Goal: Find specific page/section: Find specific page/section

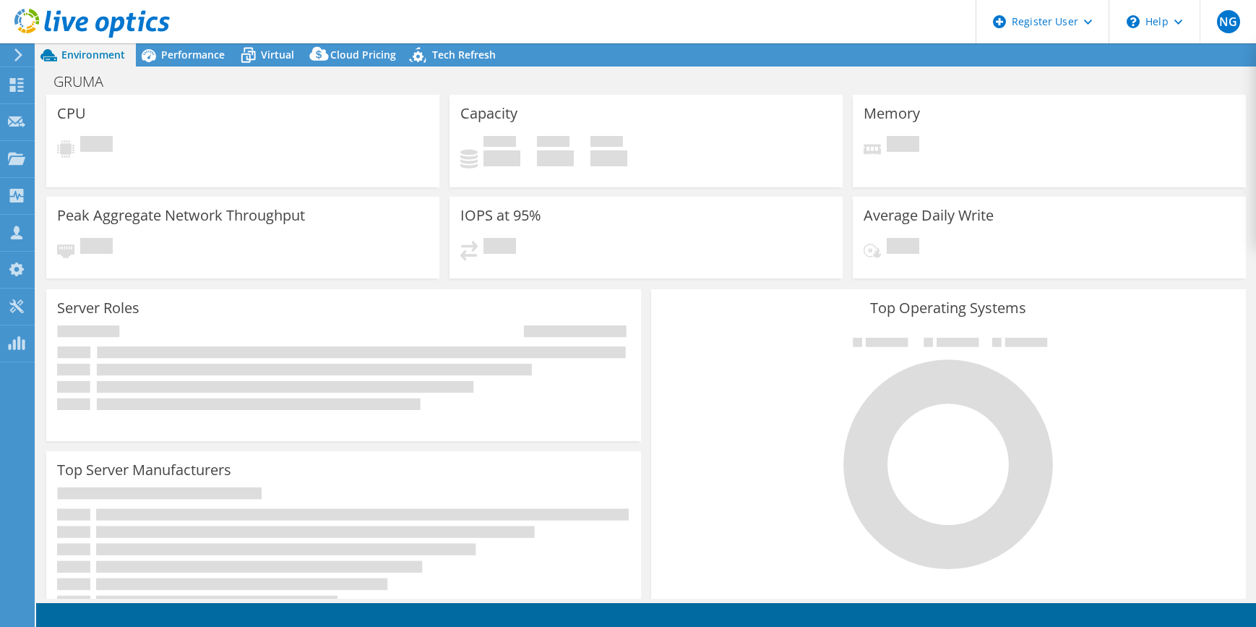
select select "USWest"
select select "USD"
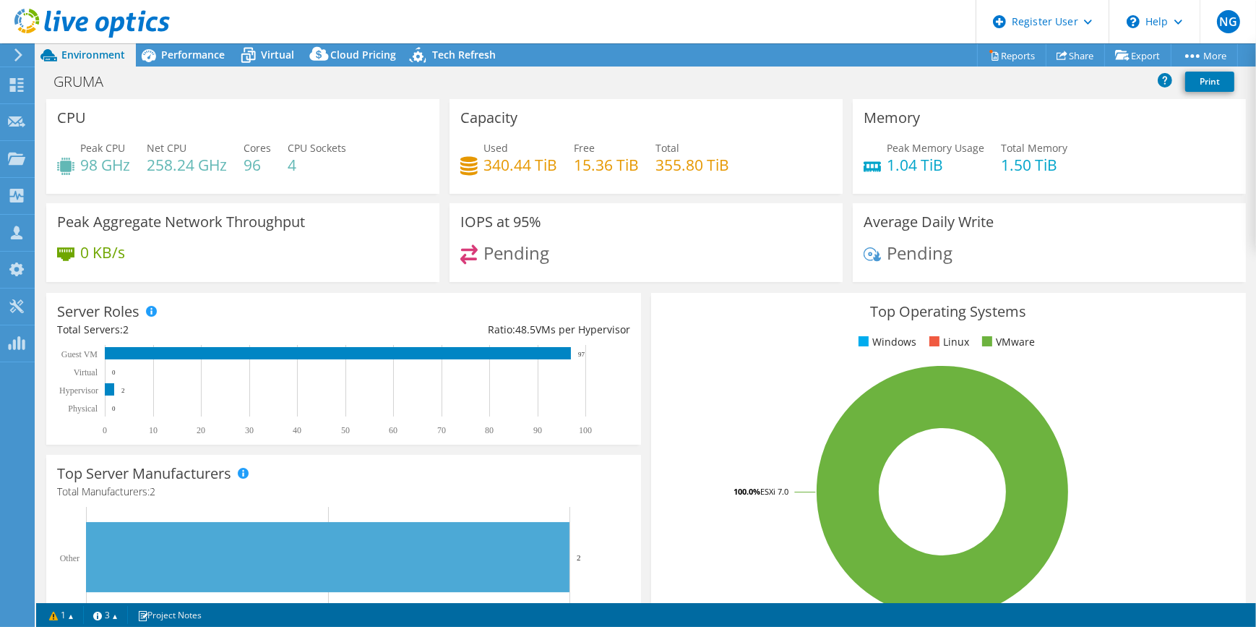
drag, startPoint x: 14, startPoint y: 51, endPoint x: 53, endPoint y: 194, distance: 148.2
click at [14, 51] on icon at bounding box center [18, 54] width 11 height 13
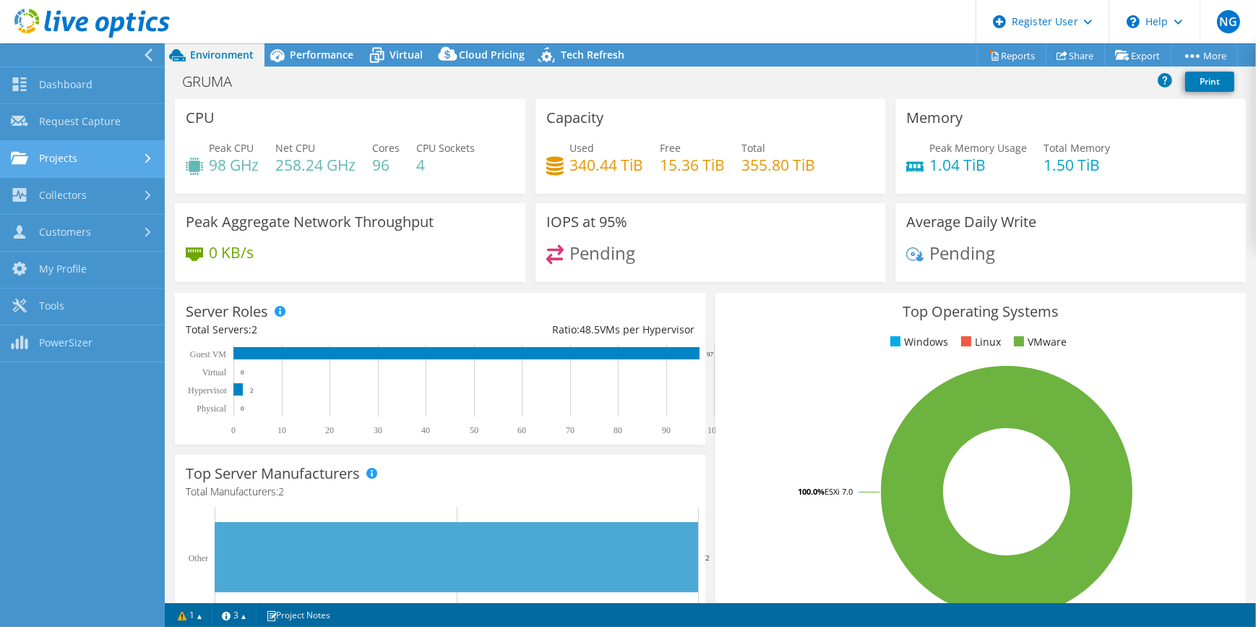
click at [60, 155] on link "Projects" at bounding box center [82, 159] width 165 height 37
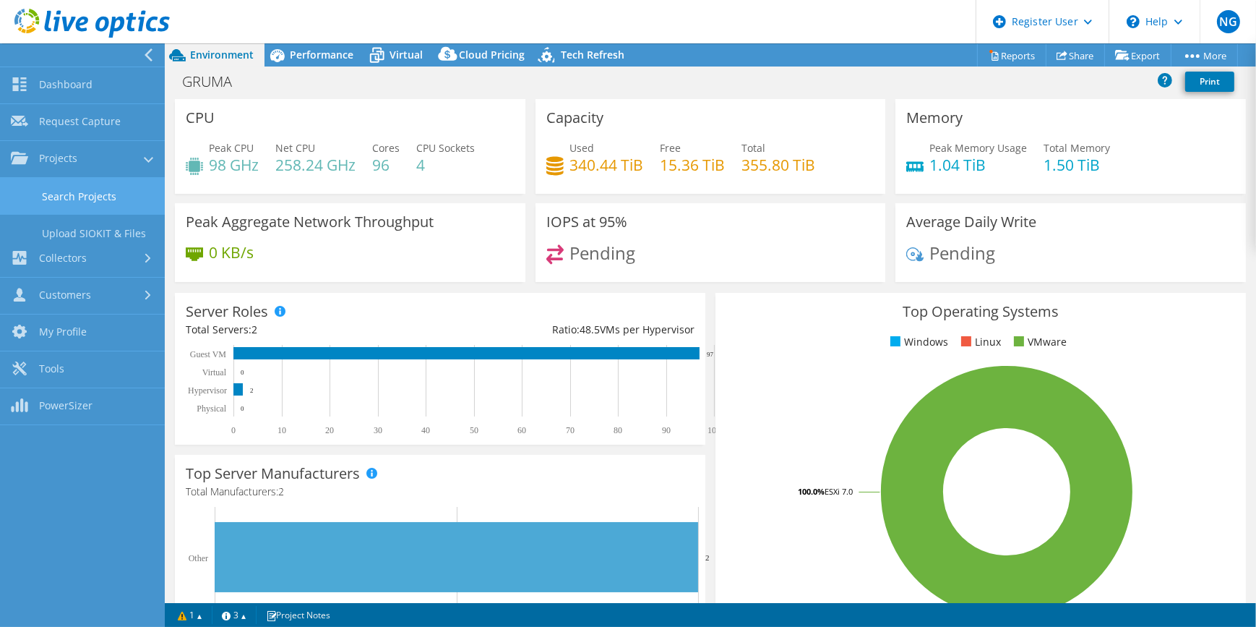
click at [84, 200] on link "Search Projects" at bounding box center [82, 196] width 165 height 37
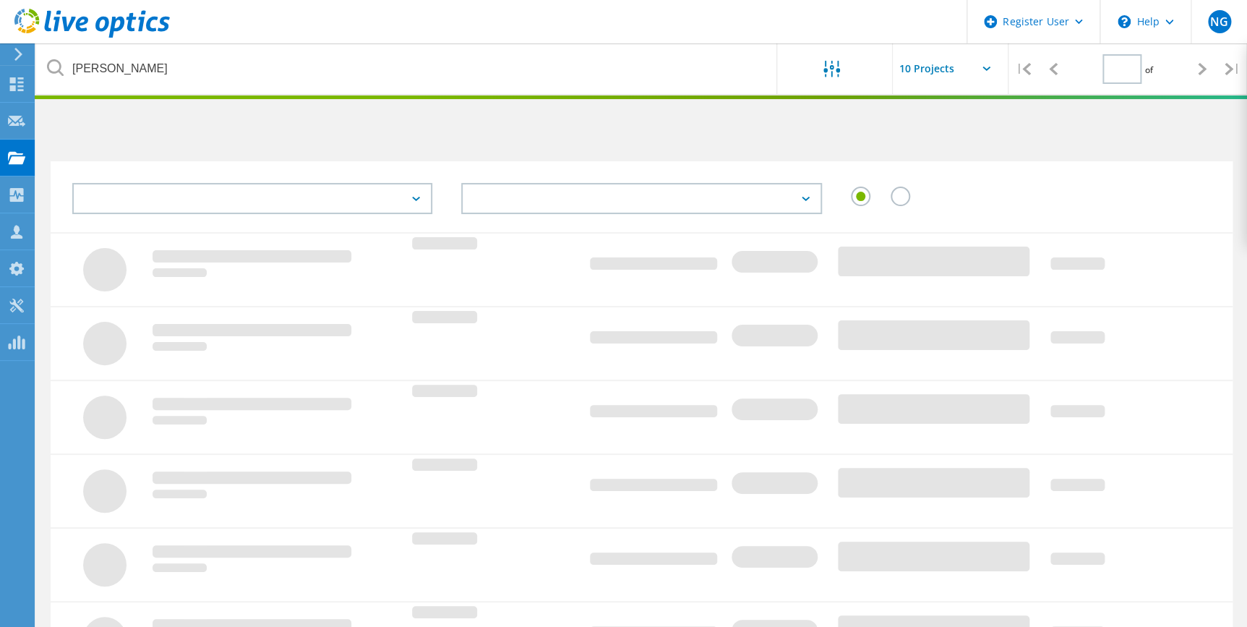
type input "1"
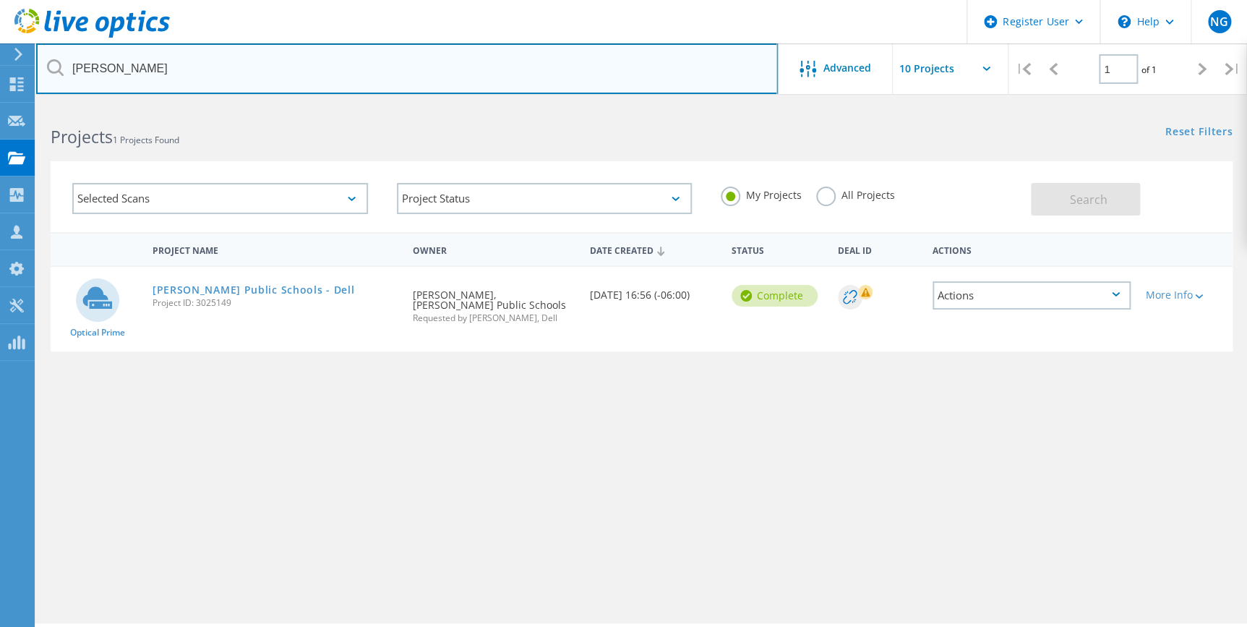
drag, startPoint x: 289, startPoint y: 68, endPoint x: -13, endPoint y: 45, distance: 303.1
click at [0, 45] on html "Register User \n Help Explore Helpful Articles Contact Support NG Dell User Nao…" at bounding box center [623, 333] width 1247 height 667
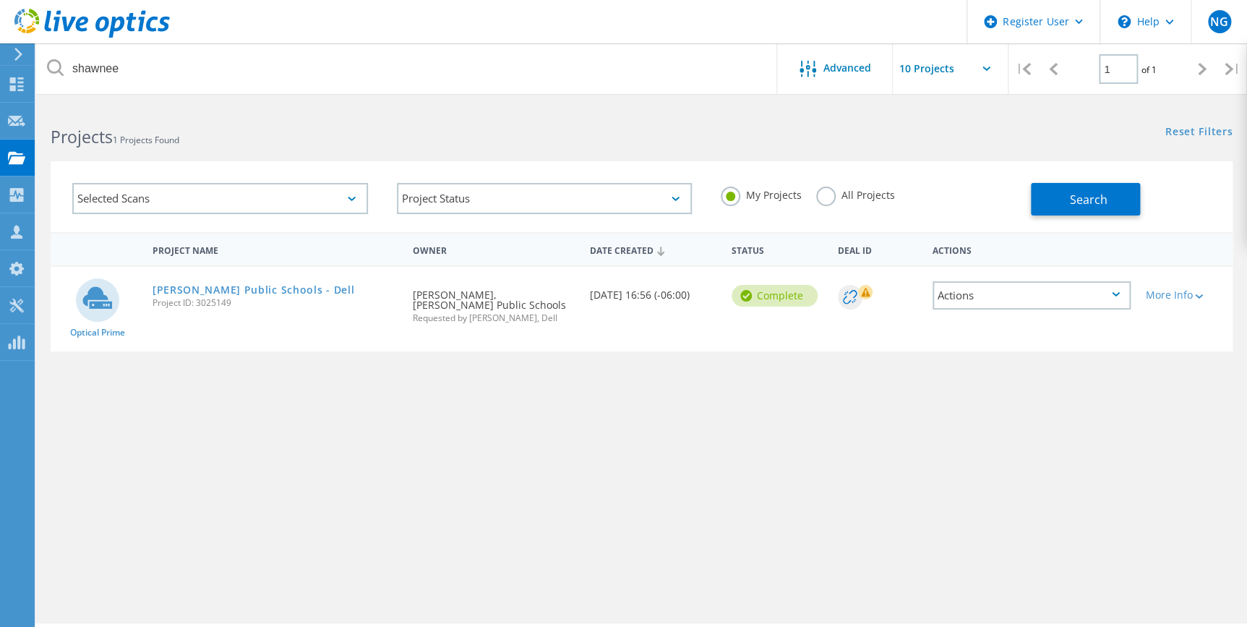
click at [857, 189] on label "All Projects" at bounding box center [855, 194] width 79 height 14
click at [0, 0] on input "All Projects" at bounding box center [0, 0] width 0 height 0
click at [1071, 192] on span "Search" at bounding box center [1088, 200] width 38 height 16
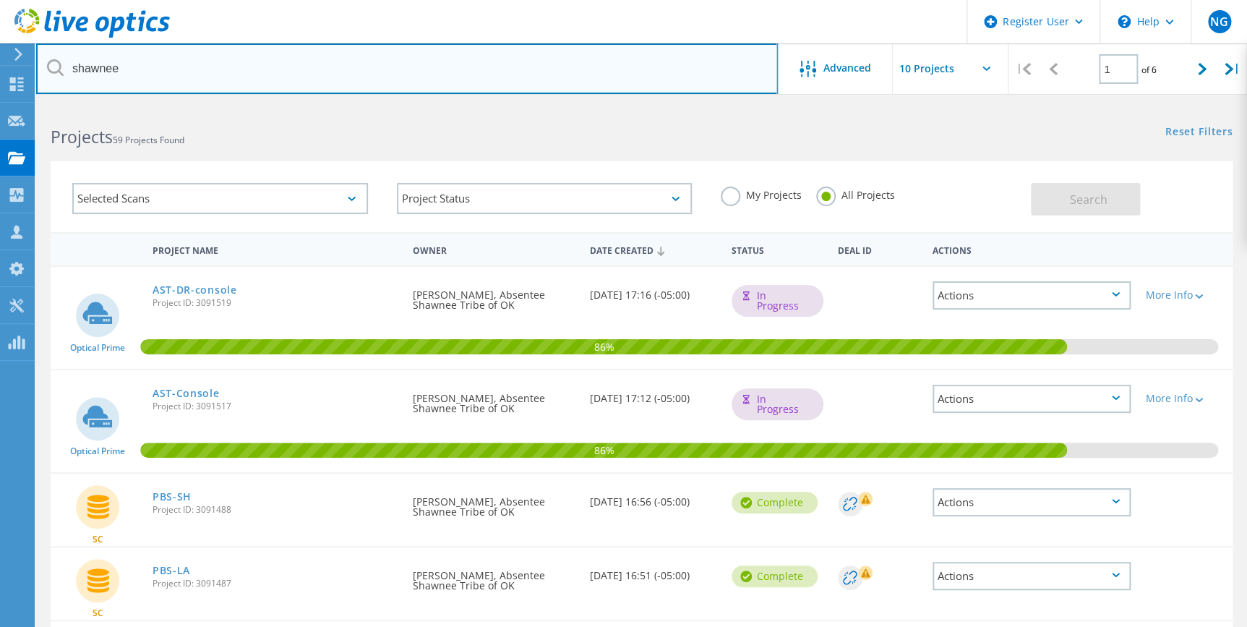
click at [362, 77] on input "shawnee" at bounding box center [407, 68] width 742 height 51
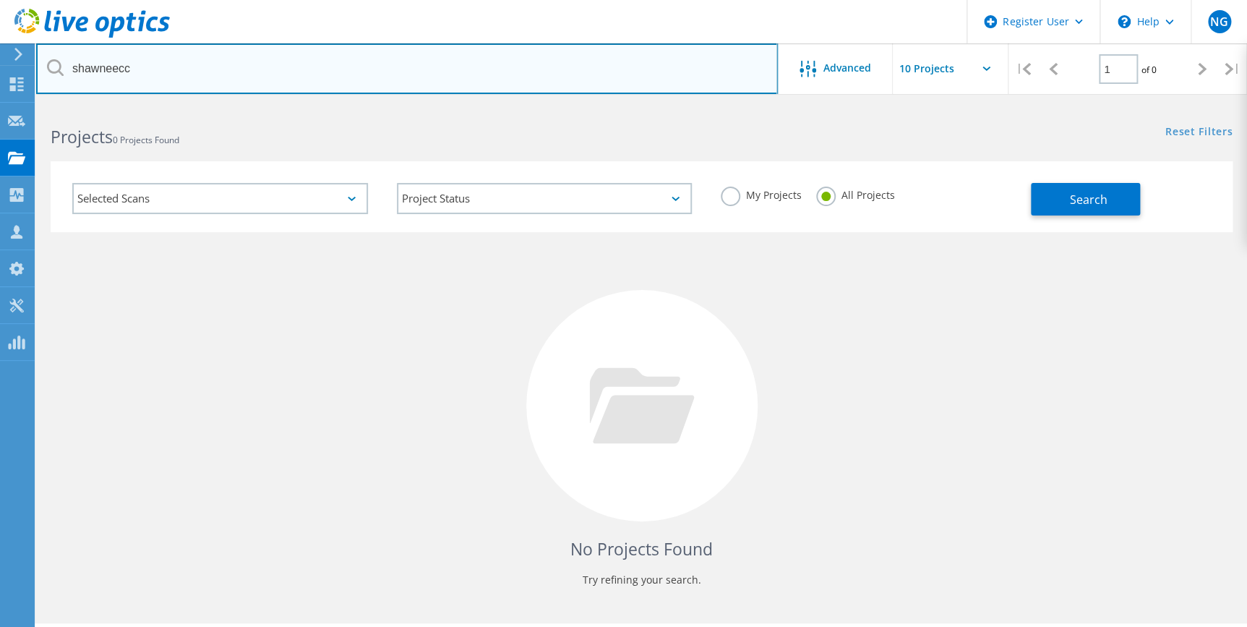
type input "shawneecc"
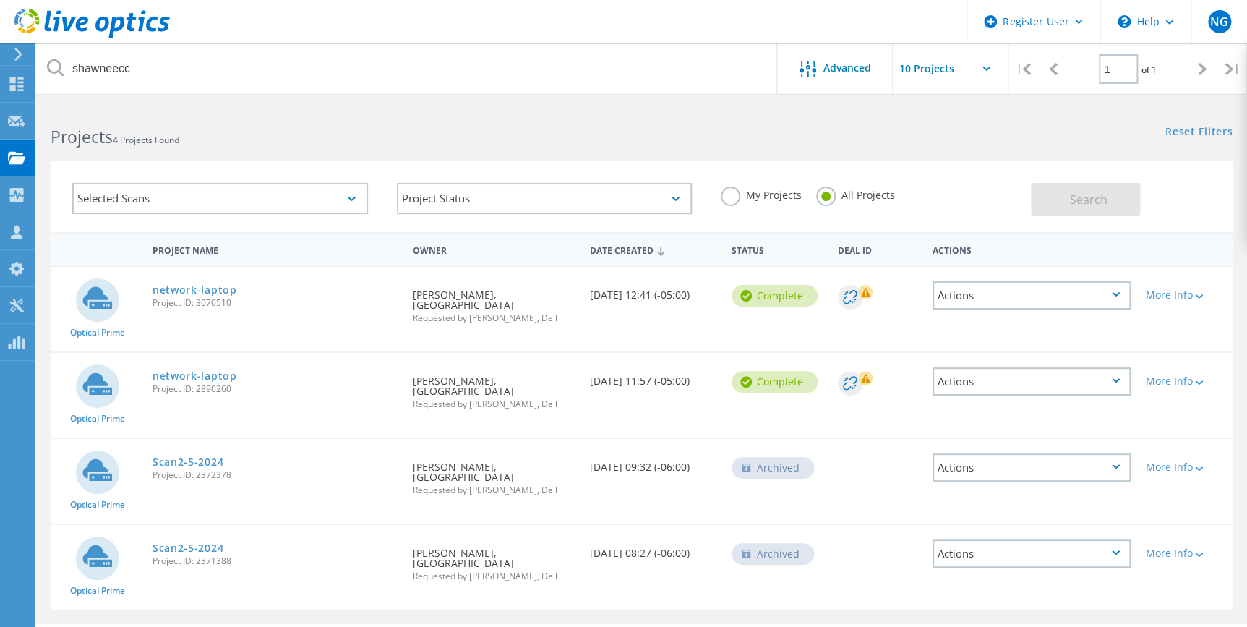
click at [217, 301] on span "Project ID: 3070510" at bounding box center [276, 303] width 246 height 9
click at [222, 295] on link "network-laptop" at bounding box center [195, 290] width 85 height 10
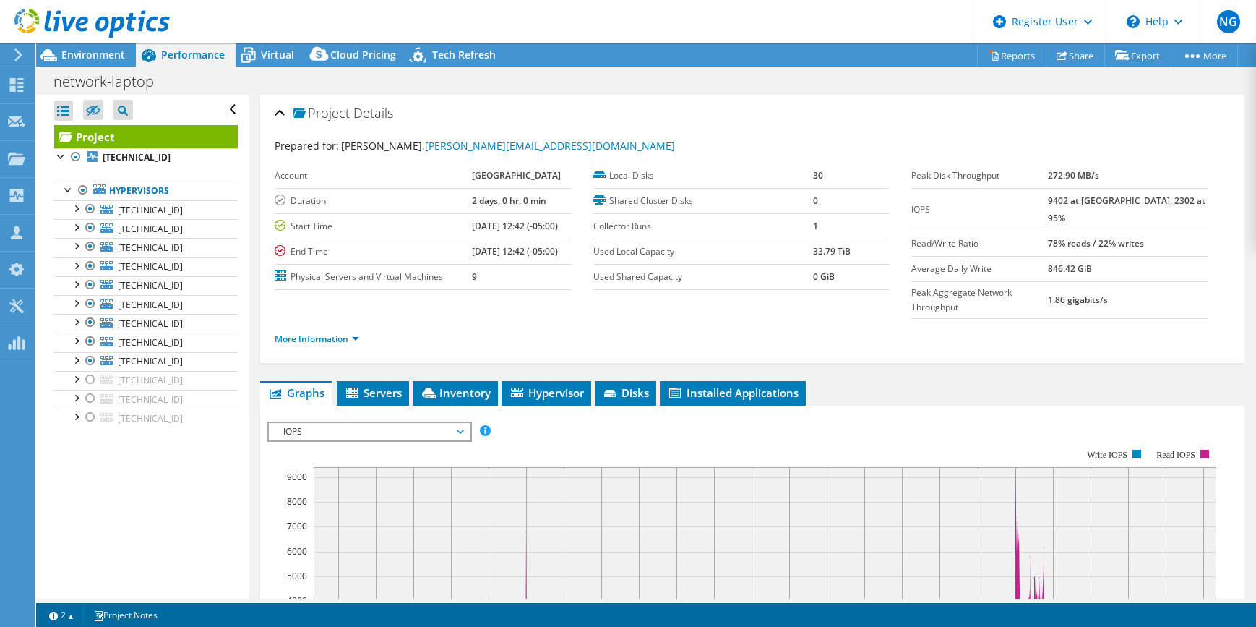
select select "USD"
click at [93, 60] on span "Environment" at bounding box center [93, 55] width 64 height 14
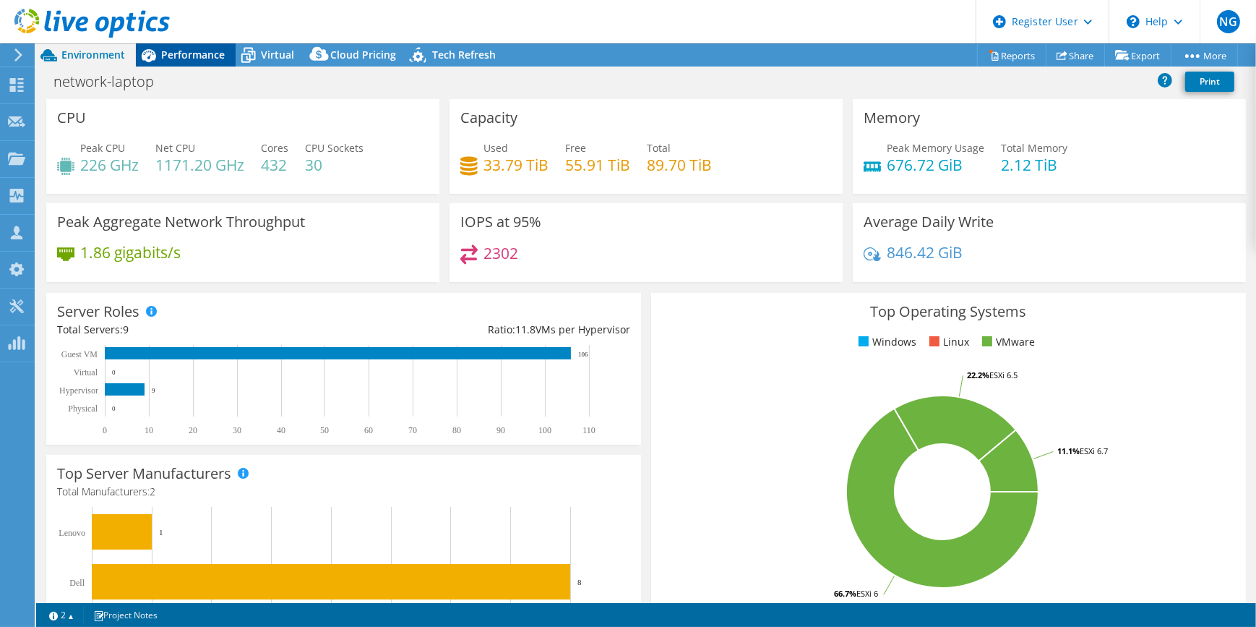
click at [173, 51] on span "Performance" at bounding box center [193, 55] width 64 height 14
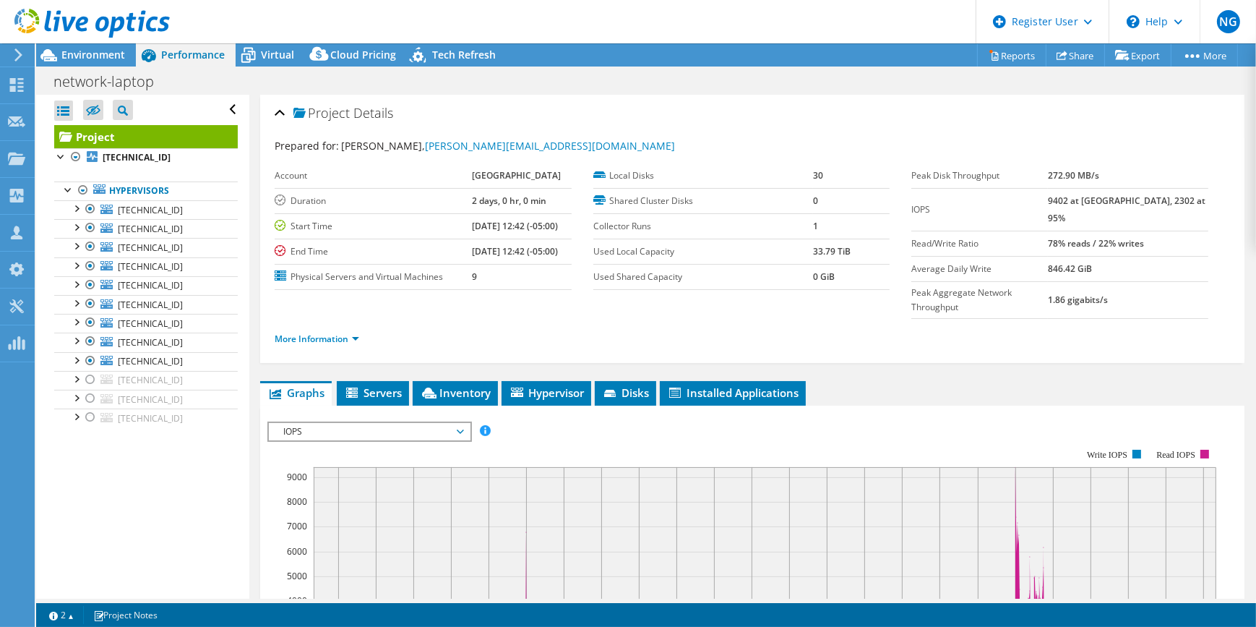
click at [525, 0] on header "NG Dell User Naomi George Naomi.George@Dell.com Dell My Profile Log Out \n Help…" at bounding box center [628, 21] width 1256 height 43
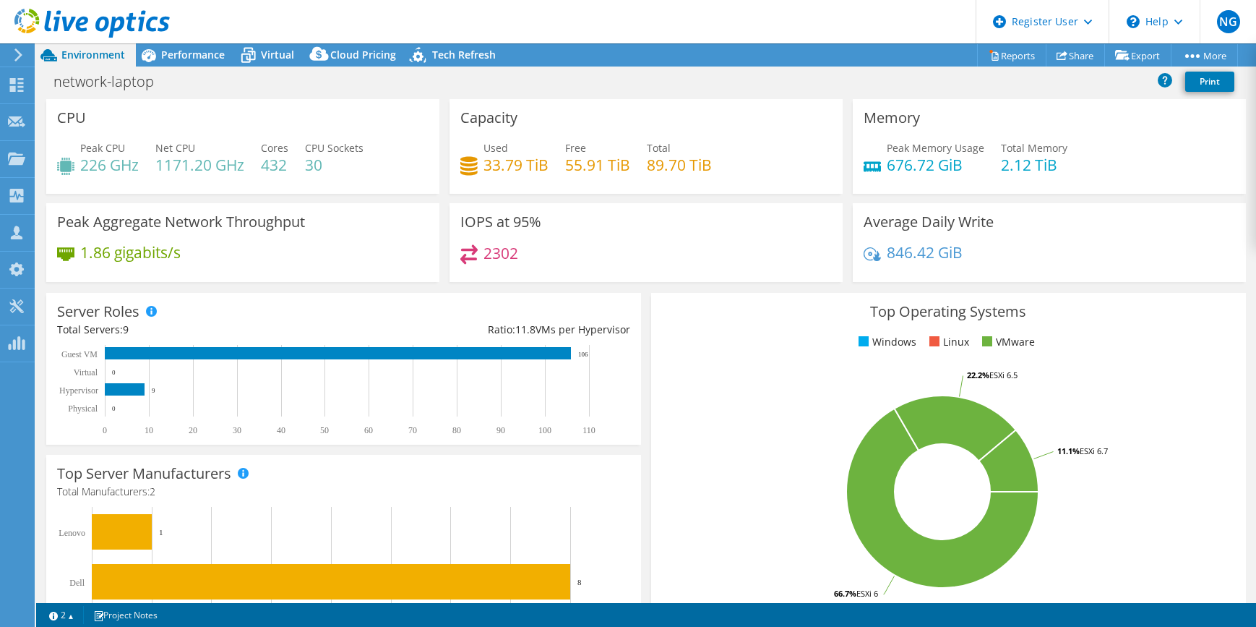
select select "USD"
